Goal: Task Accomplishment & Management: Manage account settings

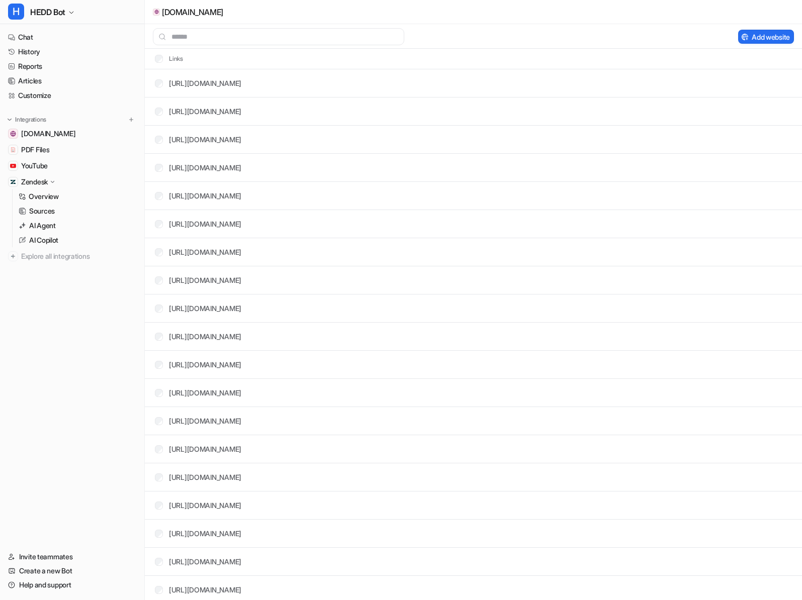
click at [77, 105] on nav "Chat History Reports Articles Customize Integrations [DOMAIN_NAME] PDF Files Yo…" at bounding box center [72, 284] width 144 height 516
click at [76, 103] on nav "Chat History Reports Articles Customize Integrations [DOMAIN_NAME] PDF Files Yo…" at bounding box center [72, 284] width 144 height 516
click at [74, 98] on link "Customize" at bounding box center [72, 95] width 136 height 14
click at [54, 100] on link "Customize" at bounding box center [72, 95] width 136 height 14
click at [36, 99] on link "Customize" at bounding box center [72, 95] width 136 height 14
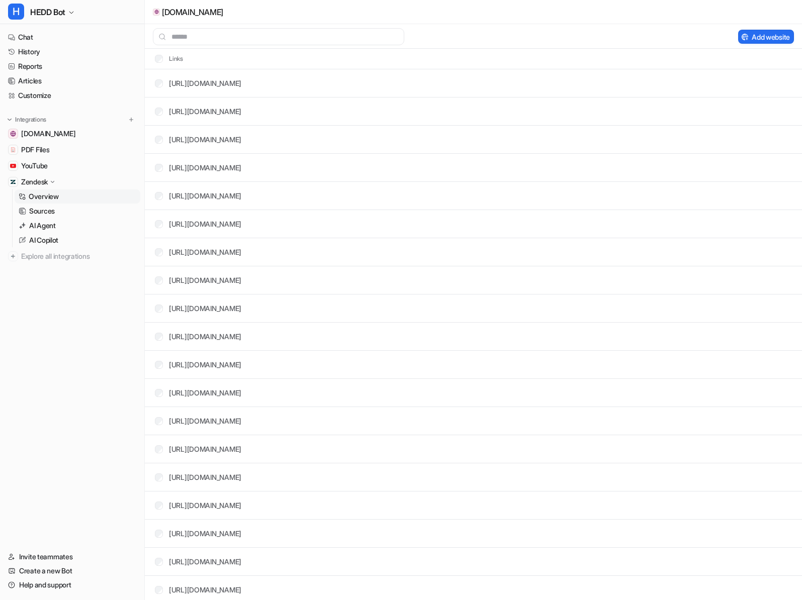
click at [41, 192] on p "Overview" at bounding box center [44, 197] width 30 height 10
click at [35, 45] on link "History" at bounding box center [72, 52] width 136 height 14
click at [35, 39] on link "Chat" at bounding box center [72, 37] width 136 height 14
click at [71, 135] on link "[DOMAIN_NAME]" at bounding box center [72, 134] width 136 height 14
click at [27, 34] on link "Chat" at bounding box center [72, 37] width 136 height 14
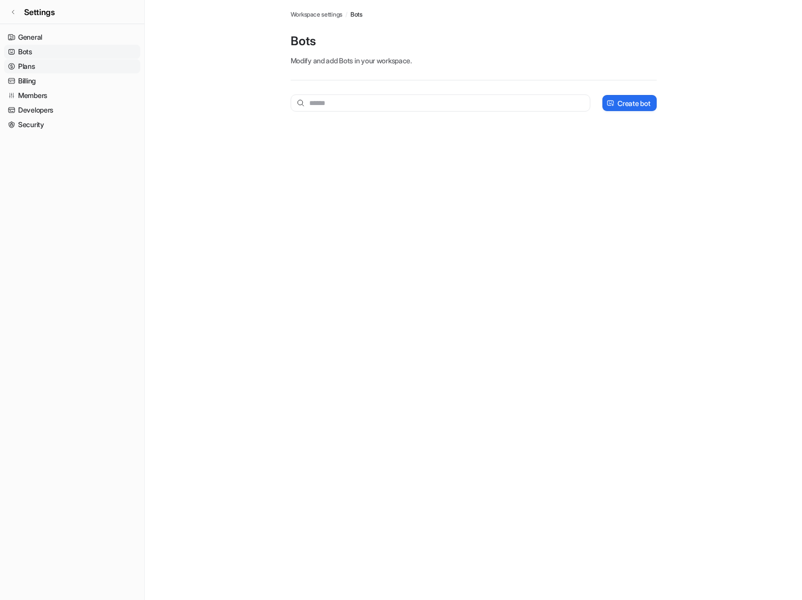
click at [40, 73] on link "Plans" at bounding box center [72, 66] width 136 height 14
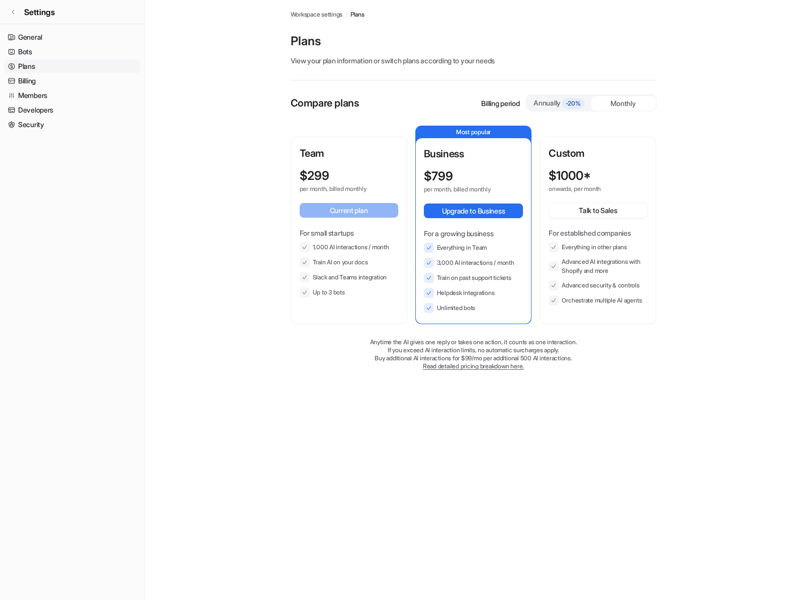
click at [38, 59] on link "Plans" at bounding box center [72, 66] width 136 height 14
click at [36, 47] on link "Bots" at bounding box center [72, 52] width 136 height 14
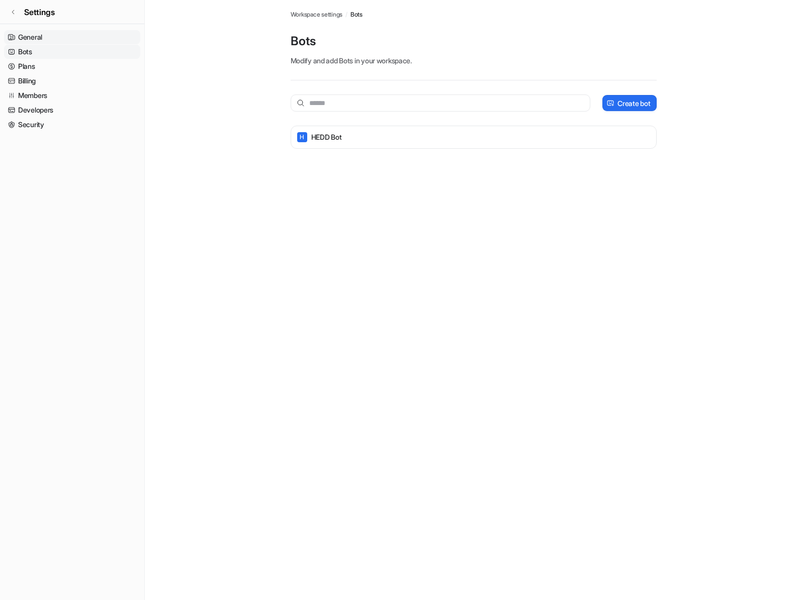
click at [36, 40] on link "General" at bounding box center [72, 37] width 136 height 14
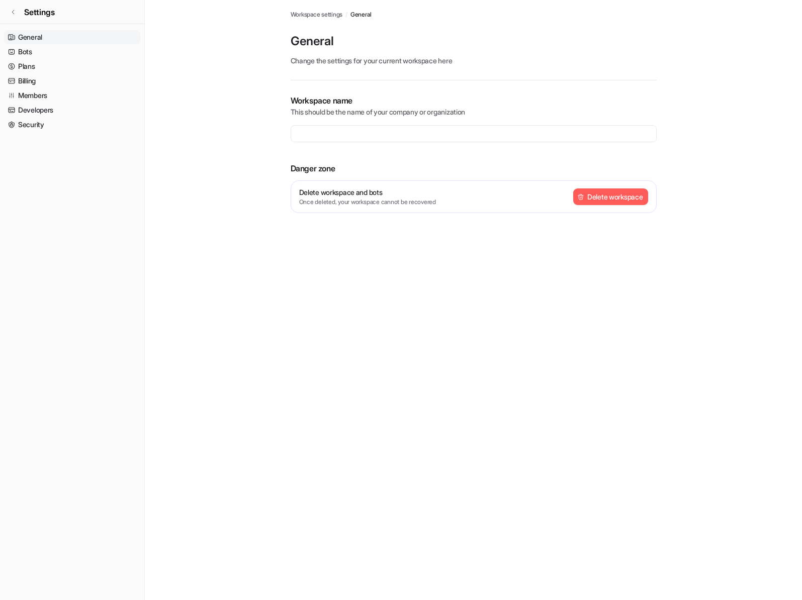
type input "**********"
click at [35, 51] on link "Bots" at bounding box center [72, 52] width 136 height 14
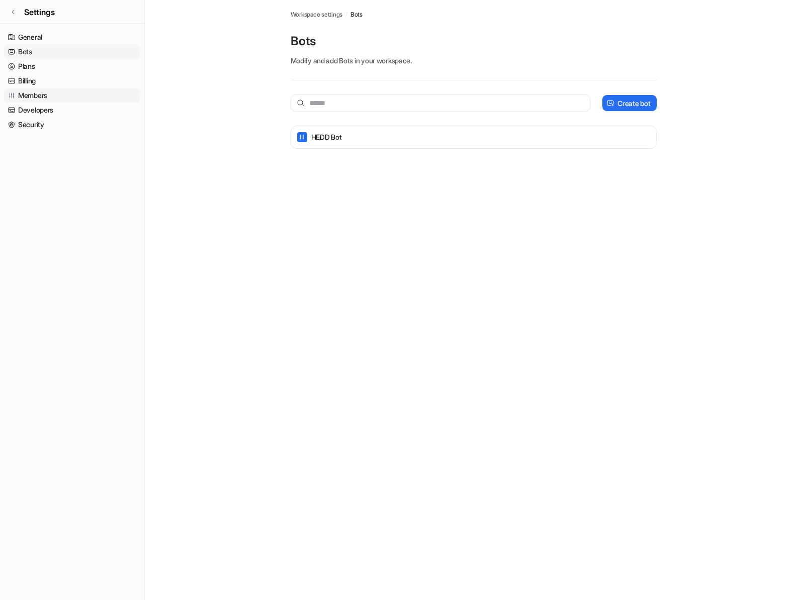
click at [38, 99] on link "Members" at bounding box center [72, 95] width 136 height 14
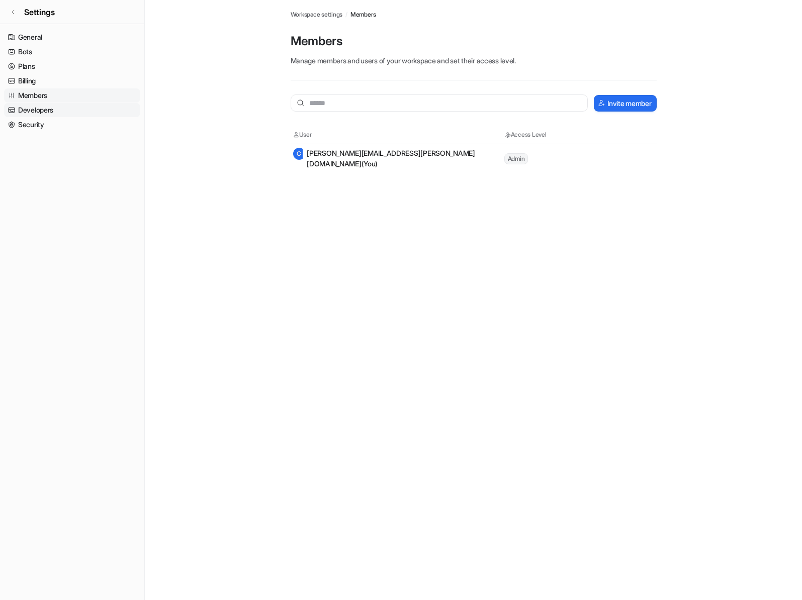
click at [38, 114] on link "Developers" at bounding box center [72, 110] width 136 height 14
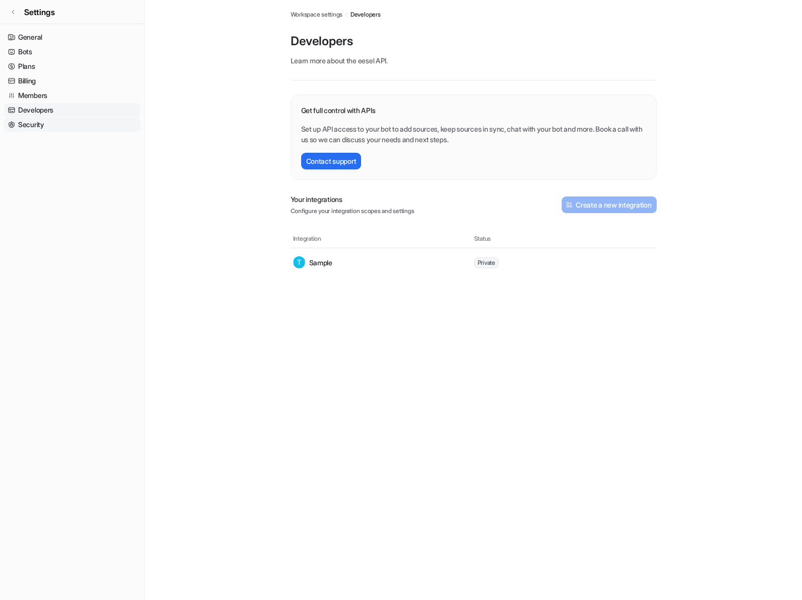
click at [42, 122] on link "Security" at bounding box center [72, 125] width 136 height 14
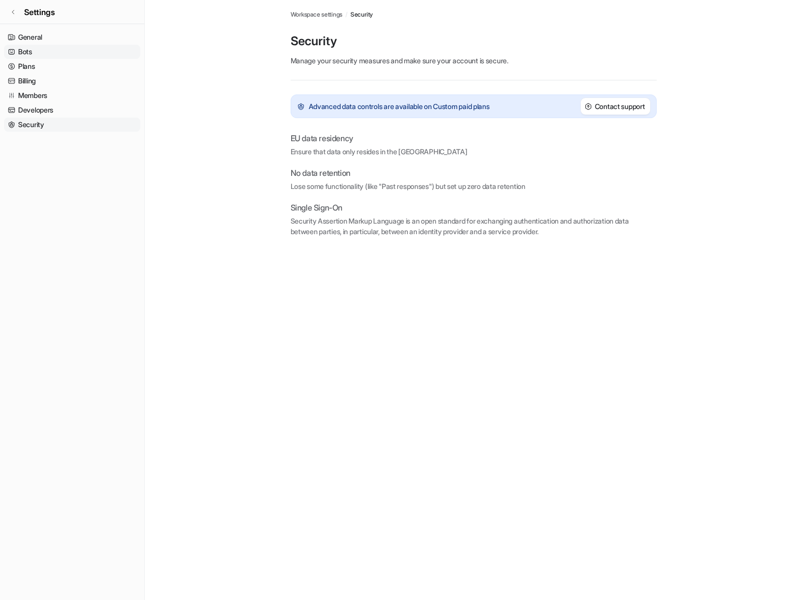
click at [57, 51] on link "Bots" at bounding box center [72, 52] width 136 height 14
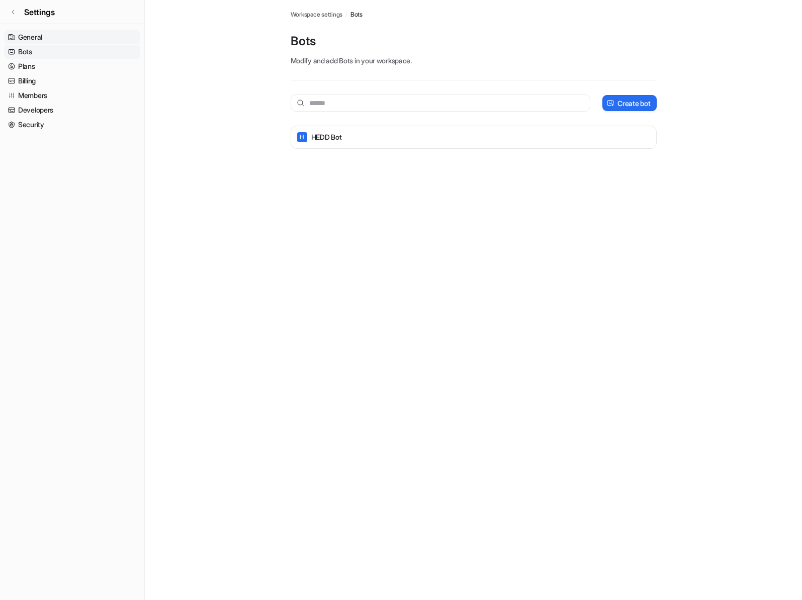
click at [61, 38] on link "General" at bounding box center [72, 37] width 136 height 14
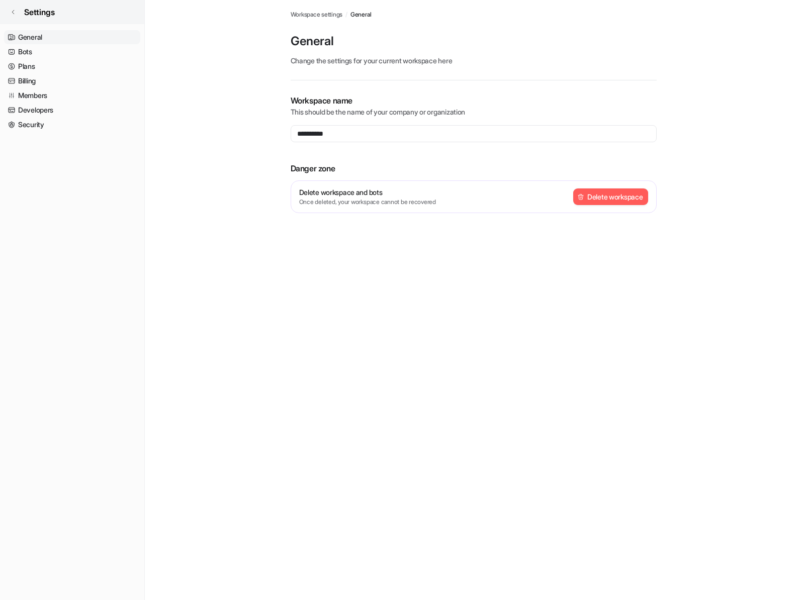
click at [26, 9] on span "Settings" at bounding box center [39, 12] width 31 height 12
click at [18, 15] on link "Settings" at bounding box center [72, 12] width 144 height 24
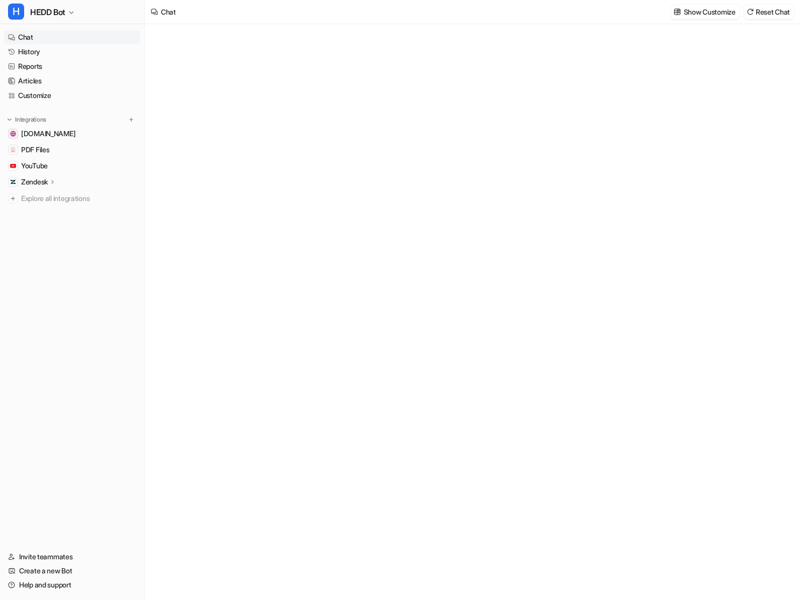
type textarea "**********"
click at [49, 99] on link "Customize" at bounding box center [72, 95] width 136 height 14
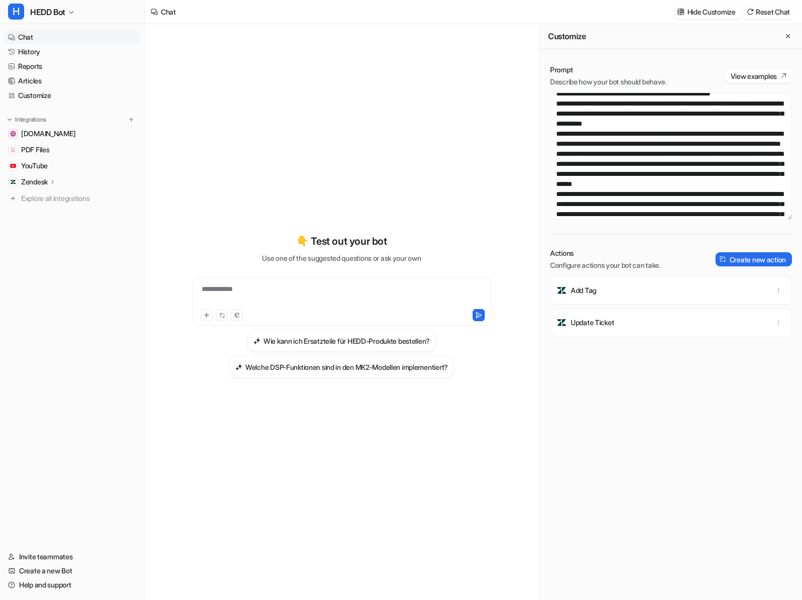
scroll to position [435, 0]
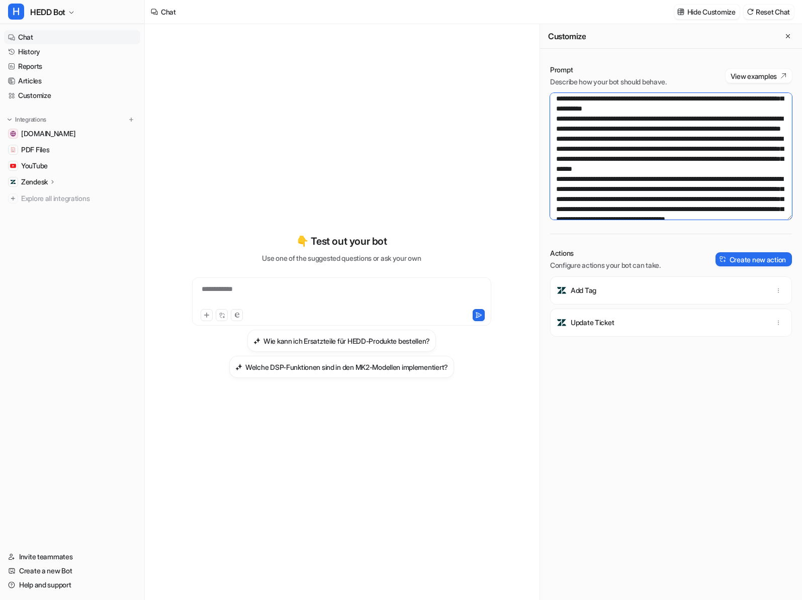
click at [762, 118] on textarea at bounding box center [671, 156] width 242 height 127
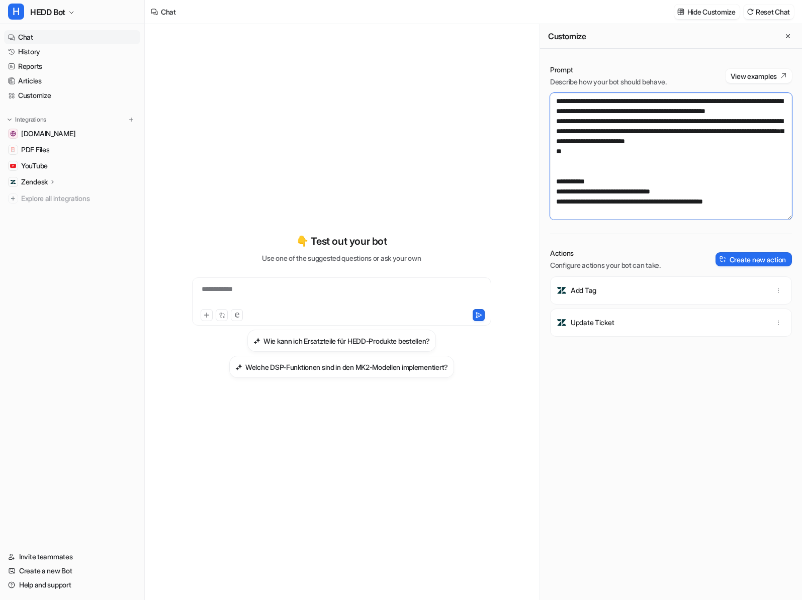
scroll to position [616, 0]
click at [763, 179] on textarea at bounding box center [671, 156] width 242 height 127
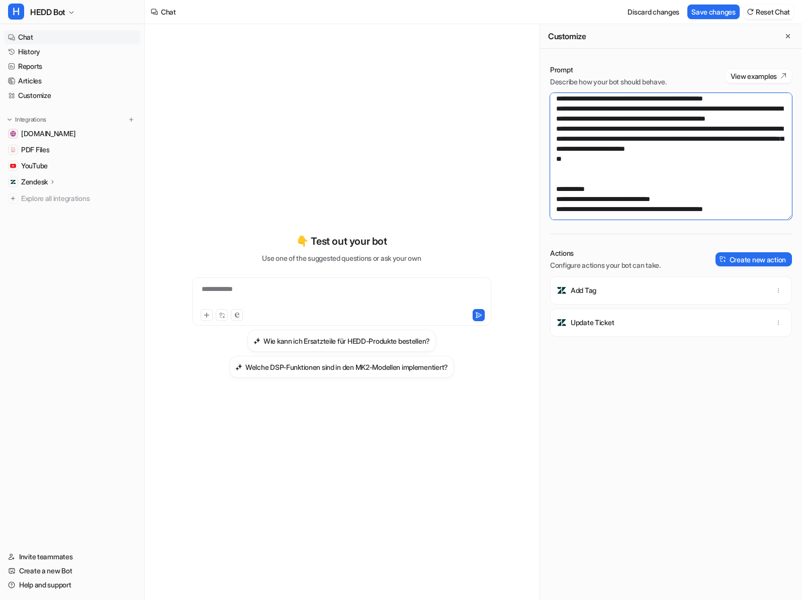
click at [640, 193] on textarea at bounding box center [671, 156] width 242 height 127
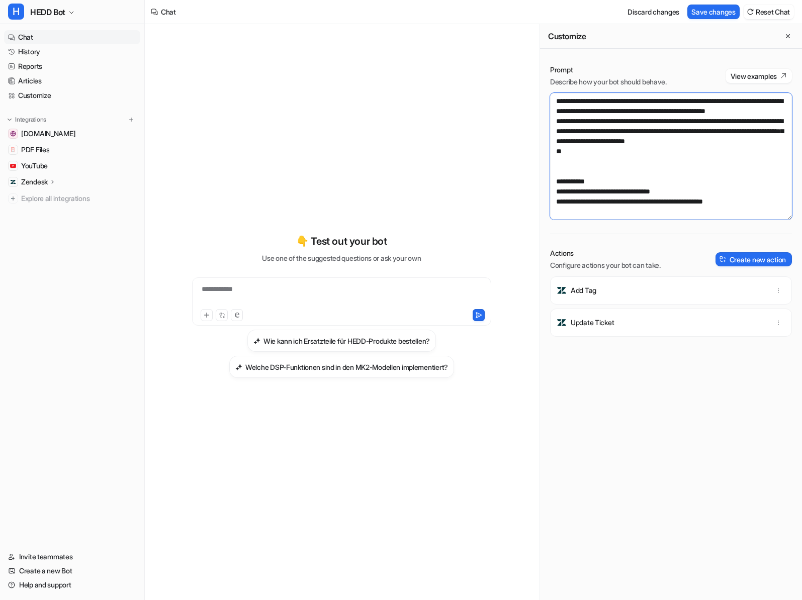
scroll to position [685, 0]
type textarea "**********"
click at [712, 6] on button "Save changes" at bounding box center [713, 12] width 52 height 15
